Goal: Information Seeking & Learning: Find specific fact

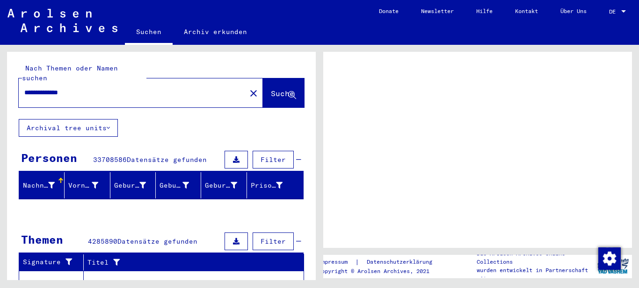
click at [626, 8] on div at bounding box center [623, 11] width 8 height 7
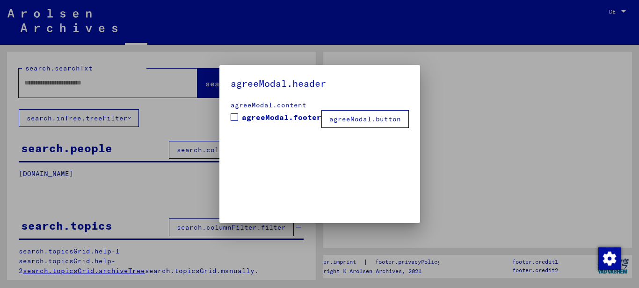
type input "**********"
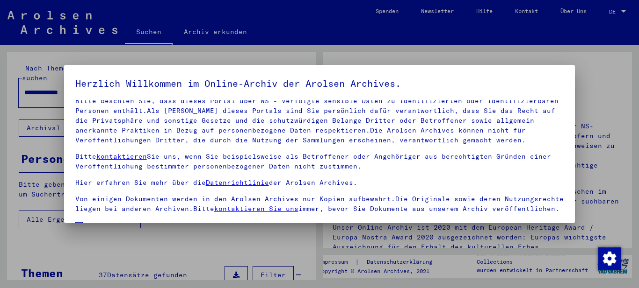
scroll to position [76, 0]
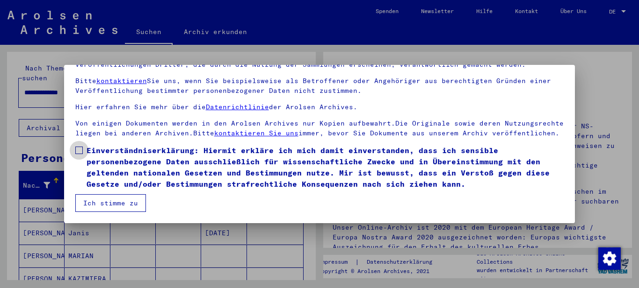
click at [80, 151] on span at bounding box center [78, 150] width 7 height 7
click at [78, 150] on span at bounding box center [78, 150] width 7 height 7
click at [121, 203] on button "Ich stimme zu" at bounding box center [110, 204] width 71 height 18
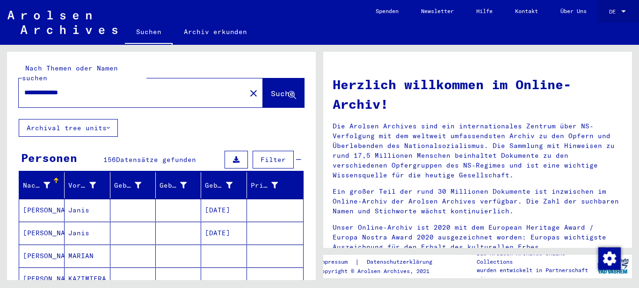
click at [623, 12] on div at bounding box center [623, 11] width 5 height 2
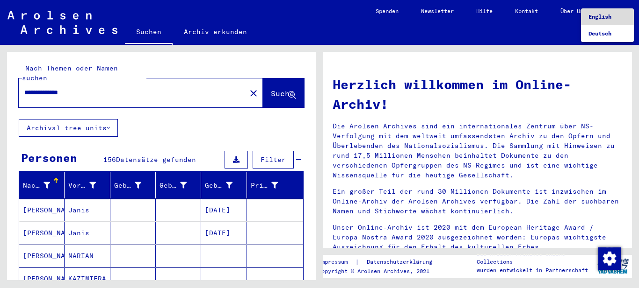
click at [603, 17] on span "English" at bounding box center [599, 16] width 23 height 7
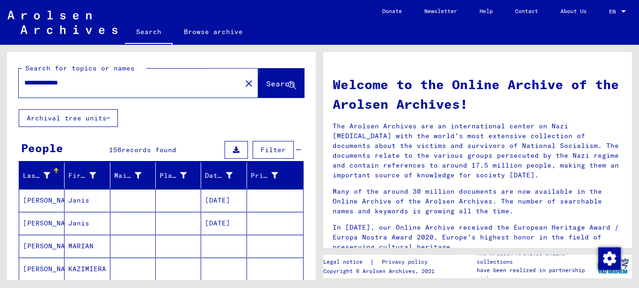
click at [266, 83] on span "Search" at bounding box center [280, 83] width 28 height 9
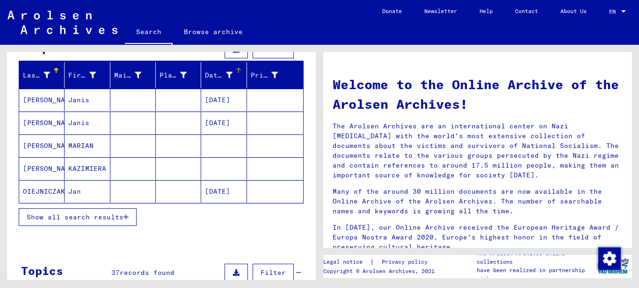
scroll to position [101, 0]
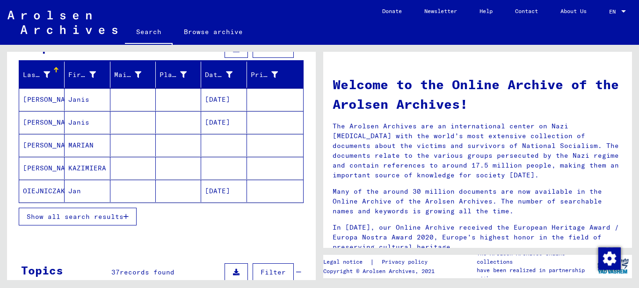
click at [115, 215] on span "Show all search results" at bounding box center [75, 217] width 97 height 8
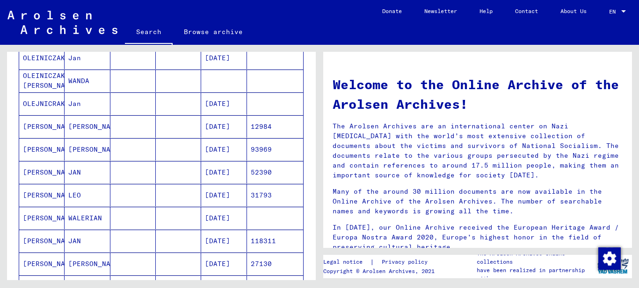
scroll to position [0, 0]
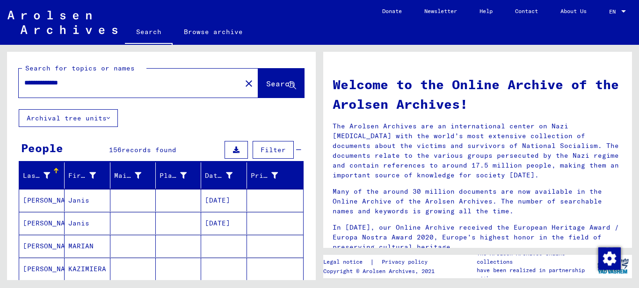
click at [93, 78] on div "**********" at bounding box center [124, 82] width 211 height 21
click at [107, 85] on input "**********" at bounding box center [127, 83] width 206 height 10
click at [110, 116] on icon at bounding box center [108, 118] width 3 height 7
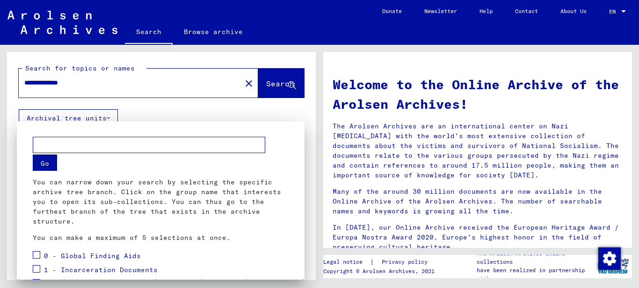
click at [107, 110] on div at bounding box center [319, 144] width 639 height 288
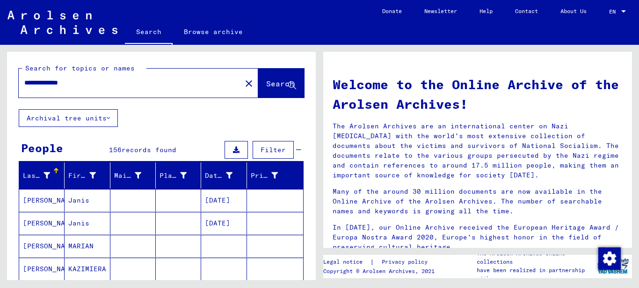
click at [263, 150] on span "Filter" at bounding box center [272, 150] width 25 height 8
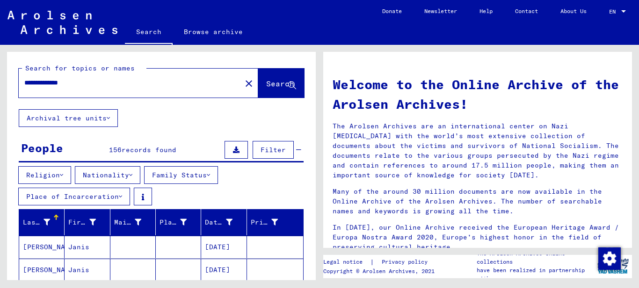
scroll to position [50, 0]
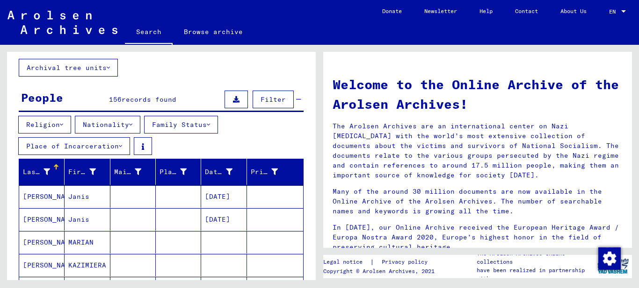
click at [118, 146] on button "Place of Incarceration" at bounding box center [74, 146] width 112 height 18
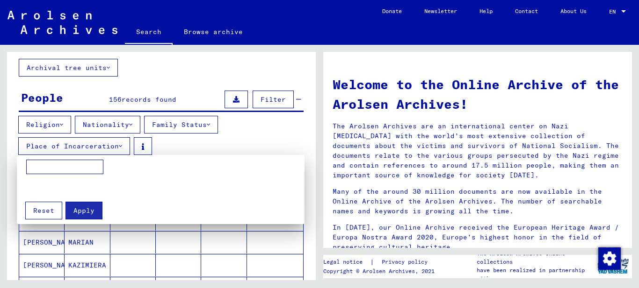
click at [118, 146] on div at bounding box center [319, 144] width 639 height 288
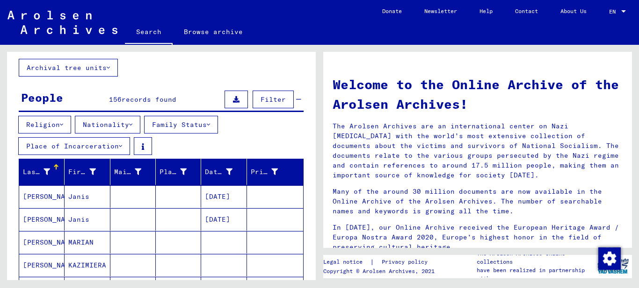
click at [210, 126] on icon at bounding box center [208, 125] width 3 height 7
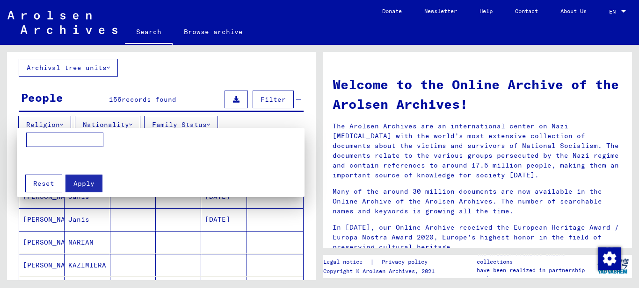
click at [216, 126] on div at bounding box center [319, 144] width 639 height 288
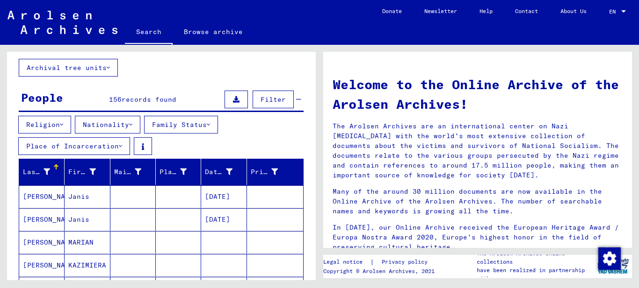
click at [130, 125] on button "Nationality" at bounding box center [107, 125] width 65 height 18
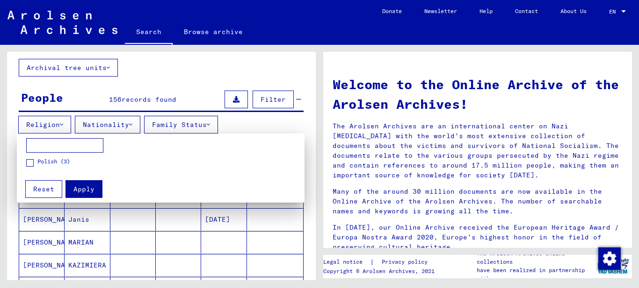
click at [132, 124] on div at bounding box center [319, 144] width 639 height 288
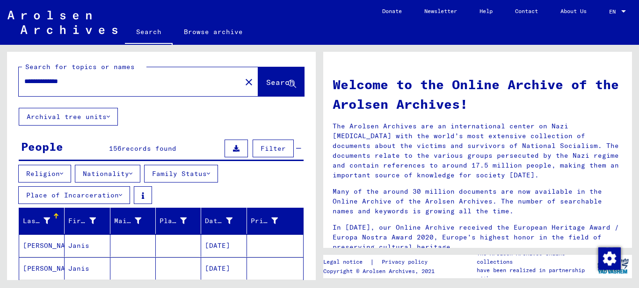
scroll to position [0, 0]
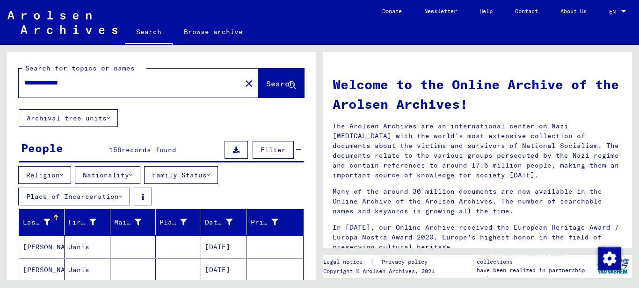
click at [266, 83] on span "Search" at bounding box center [280, 83] width 28 height 9
click at [266, 84] on span "Search" at bounding box center [280, 83] width 28 height 9
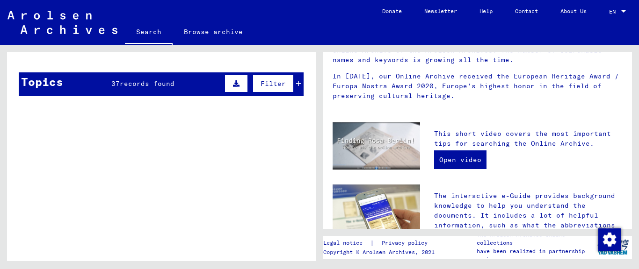
scroll to position [707, 0]
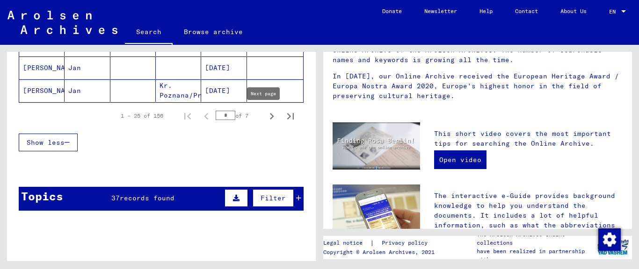
click at [265, 115] on icon "Next page" at bounding box center [271, 116] width 13 height 13
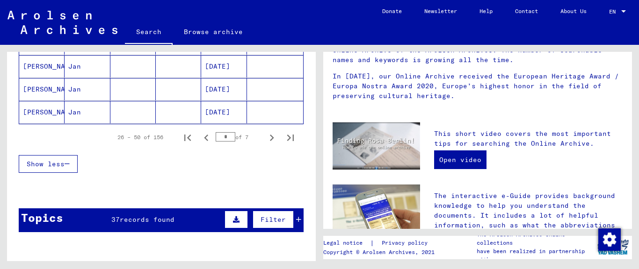
scroll to position [634, 0]
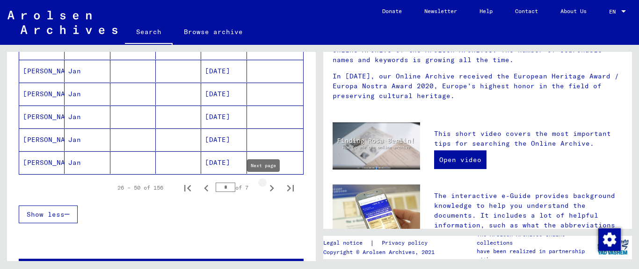
click at [265, 186] on icon "Next page" at bounding box center [271, 188] width 13 height 13
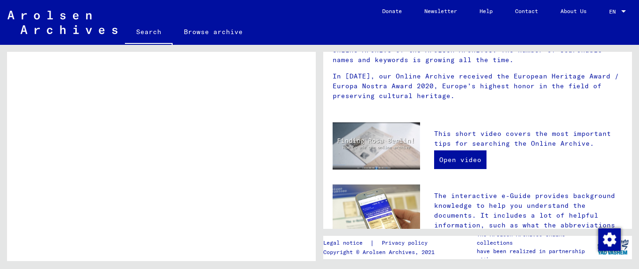
scroll to position [685, 0]
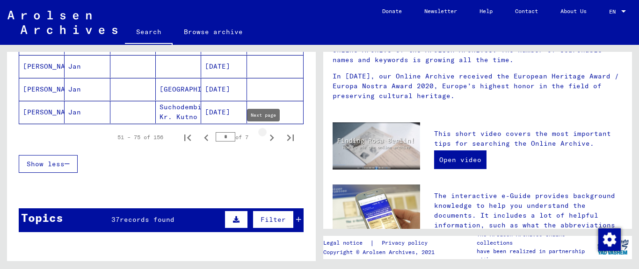
click at [265, 136] on icon "Next page" at bounding box center [271, 137] width 13 height 13
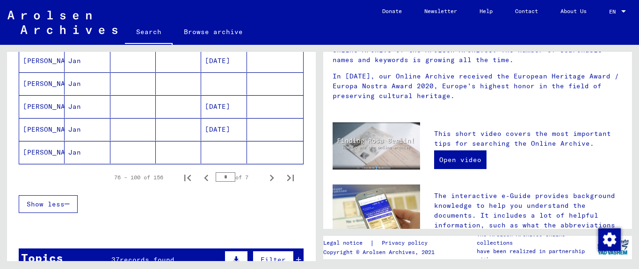
scroll to position [634, 0]
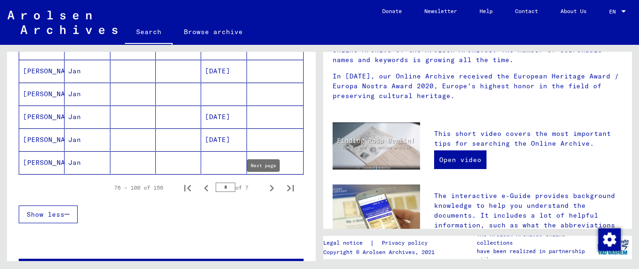
click at [270, 188] on icon "Next page" at bounding box center [272, 188] width 4 height 7
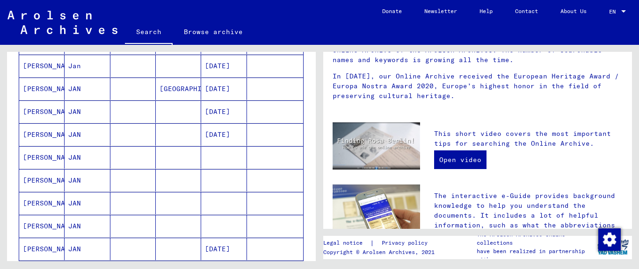
scroll to position [628, 0]
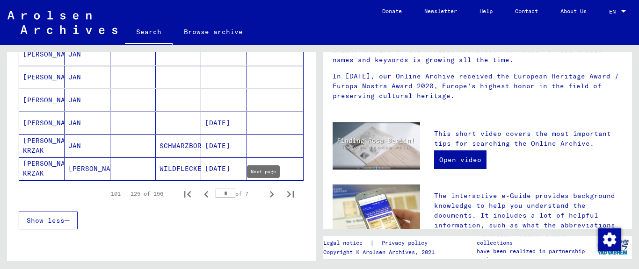
click at [265, 191] on icon "Next page" at bounding box center [271, 194] width 13 height 13
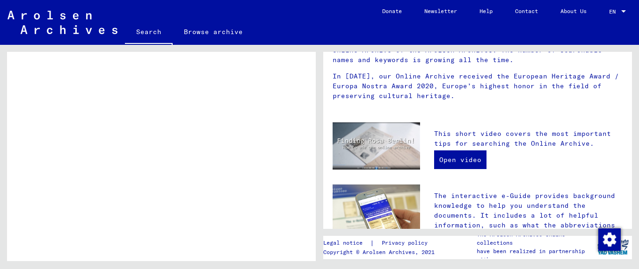
scroll to position [685, 0]
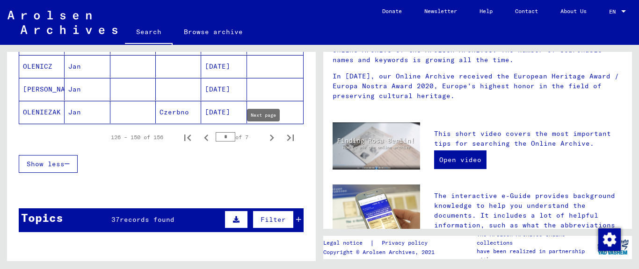
click at [266, 137] on icon "Next page" at bounding box center [271, 137] width 13 height 13
type input "*"
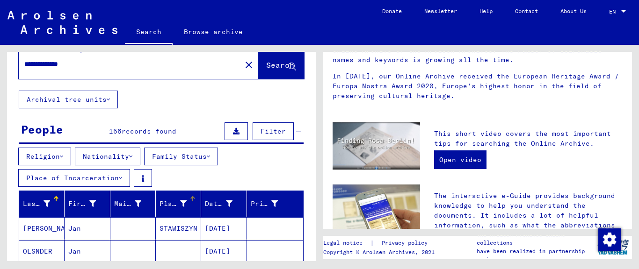
scroll to position [0, 0]
